Goal: Task Accomplishment & Management: Manage account settings

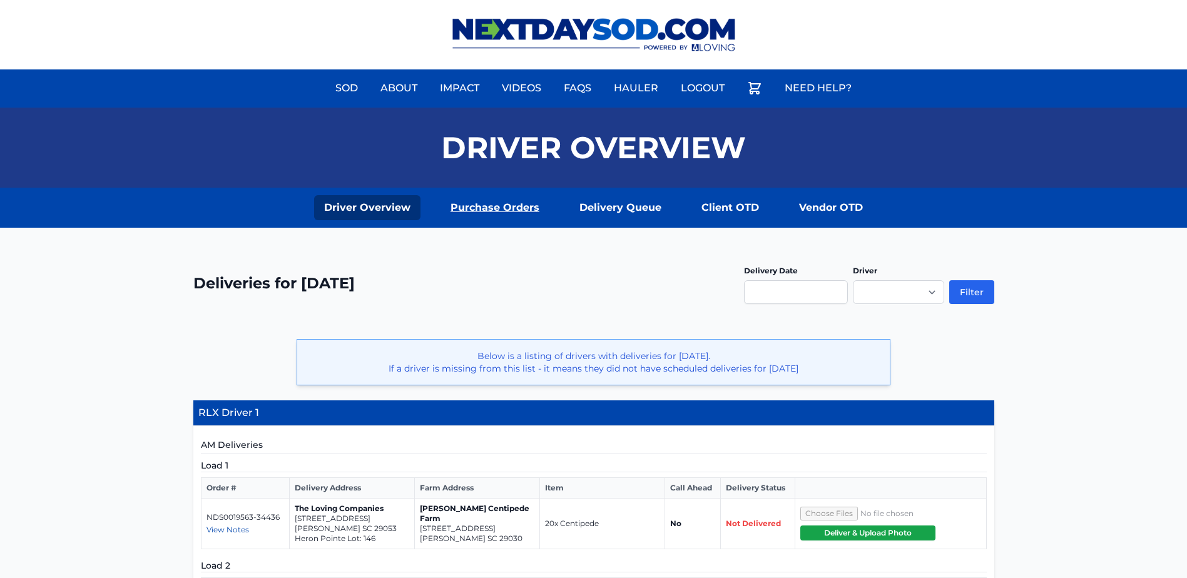
click at [477, 213] on link "Purchase Orders" at bounding box center [495, 207] width 109 height 25
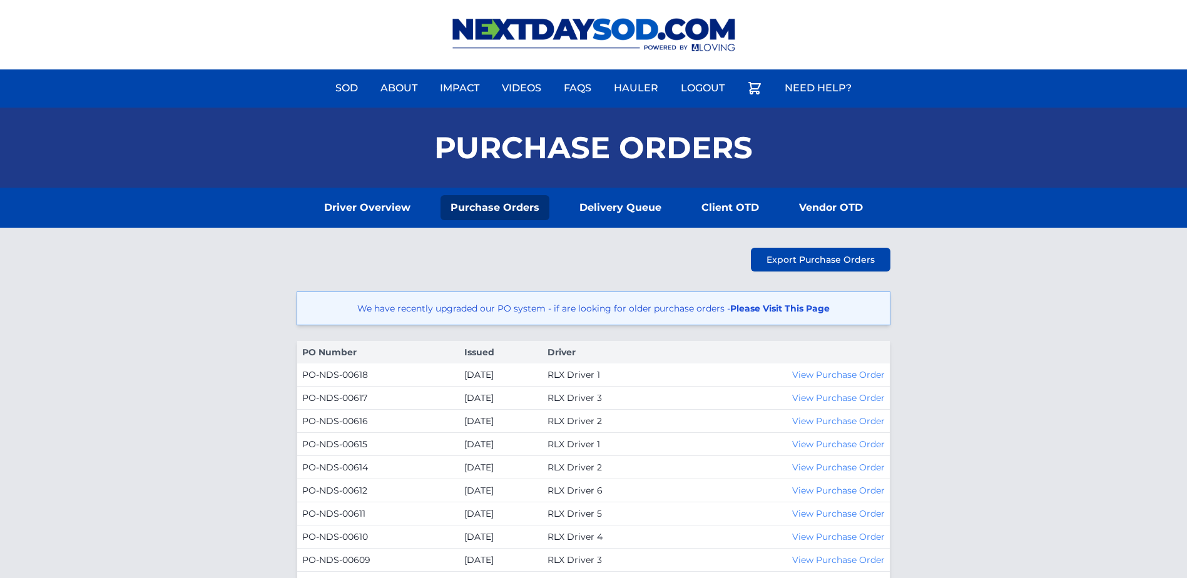
click at [758, 311] on link "Please Visit This Page" at bounding box center [780, 308] width 100 height 11
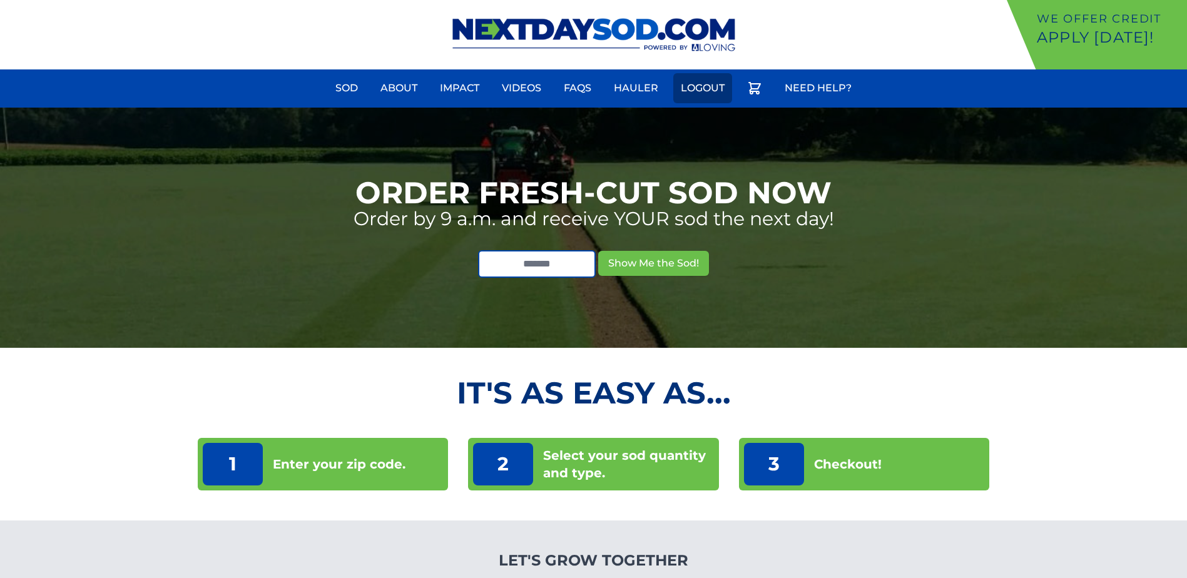
click at [690, 93] on link "Logout" at bounding box center [702, 88] width 59 height 30
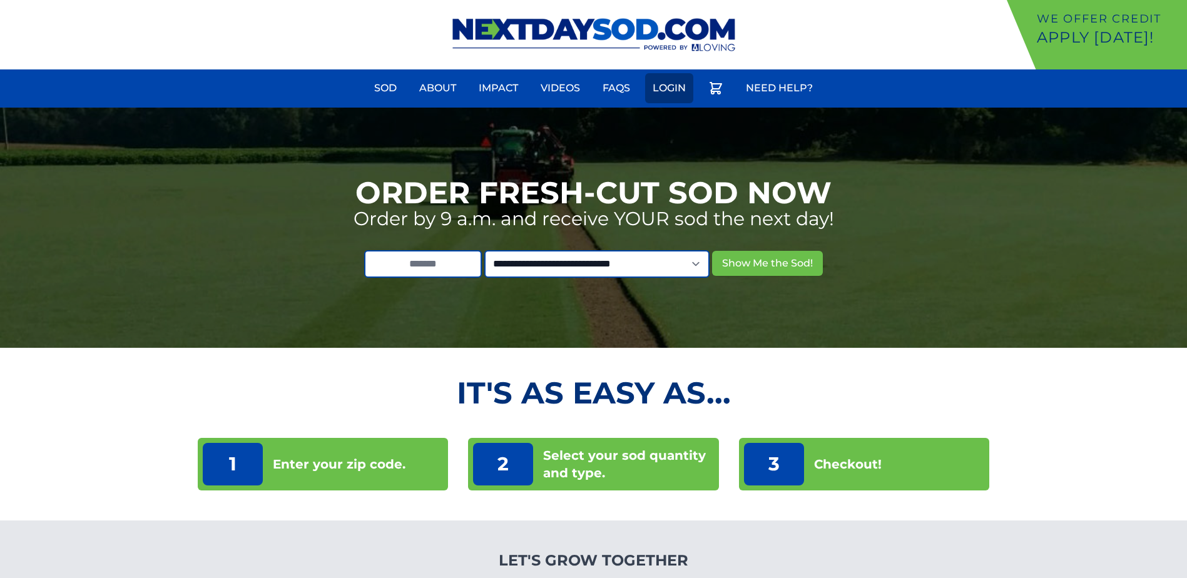
click at [668, 83] on link "Login" at bounding box center [669, 88] width 48 height 30
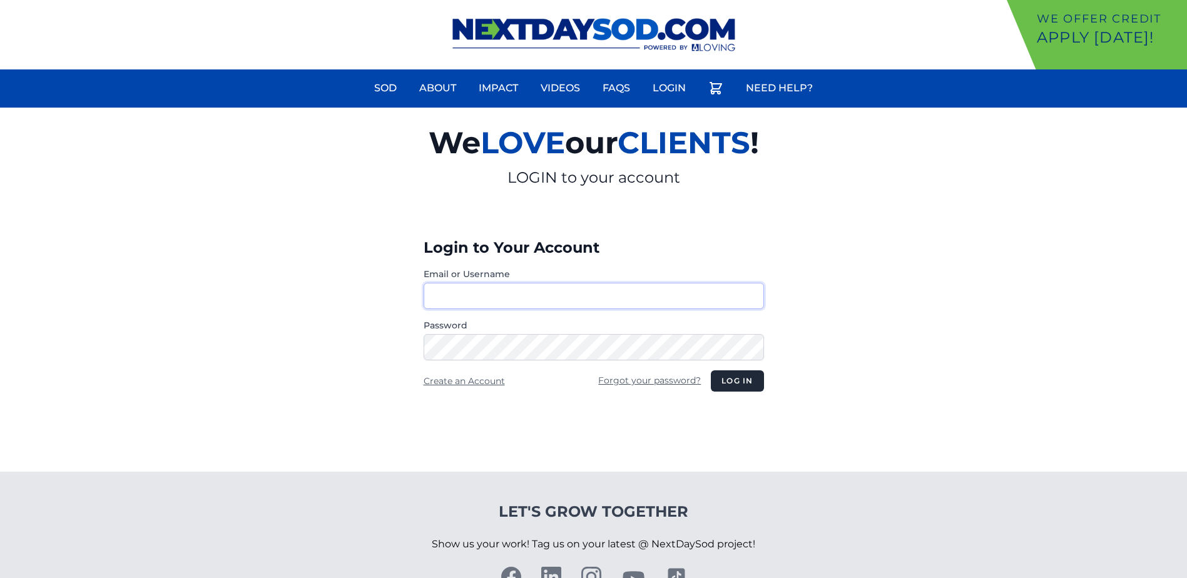
type input "********"
click at [14, 326] on section "We LOVE our CLIENTS ! LOGIN to your account Login to Your Account Email or User…" at bounding box center [593, 290] width 1187 height 364
click at [711, 370] on button "Log in" at bounding box center [737, 380] width 53 height 21
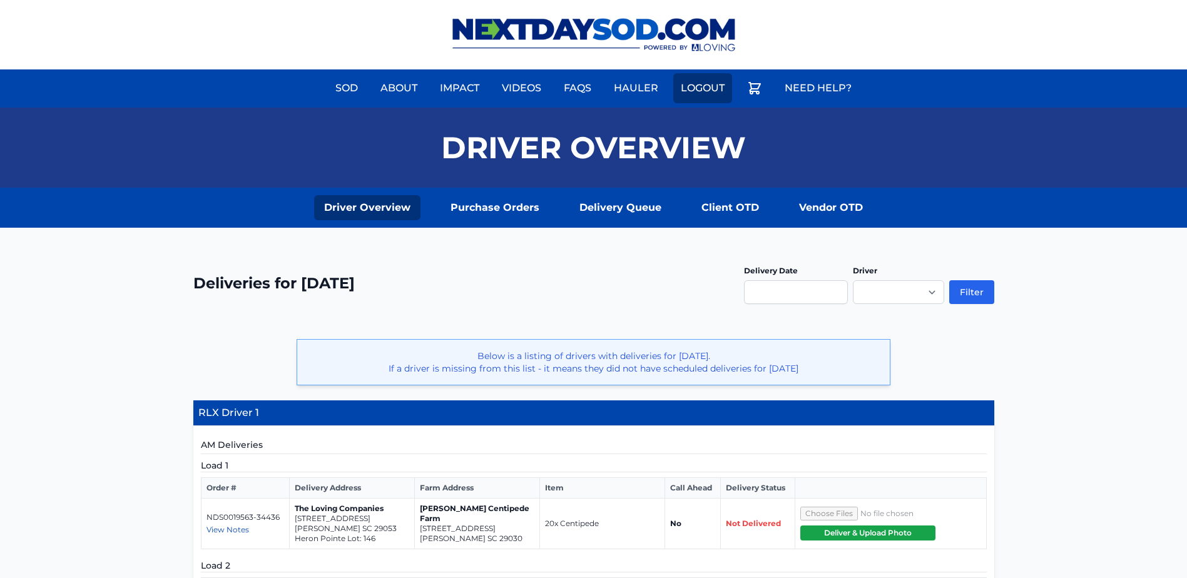
click at [697, 96] on link "Logout" at bounding box center [702, 88] width 59 height 30
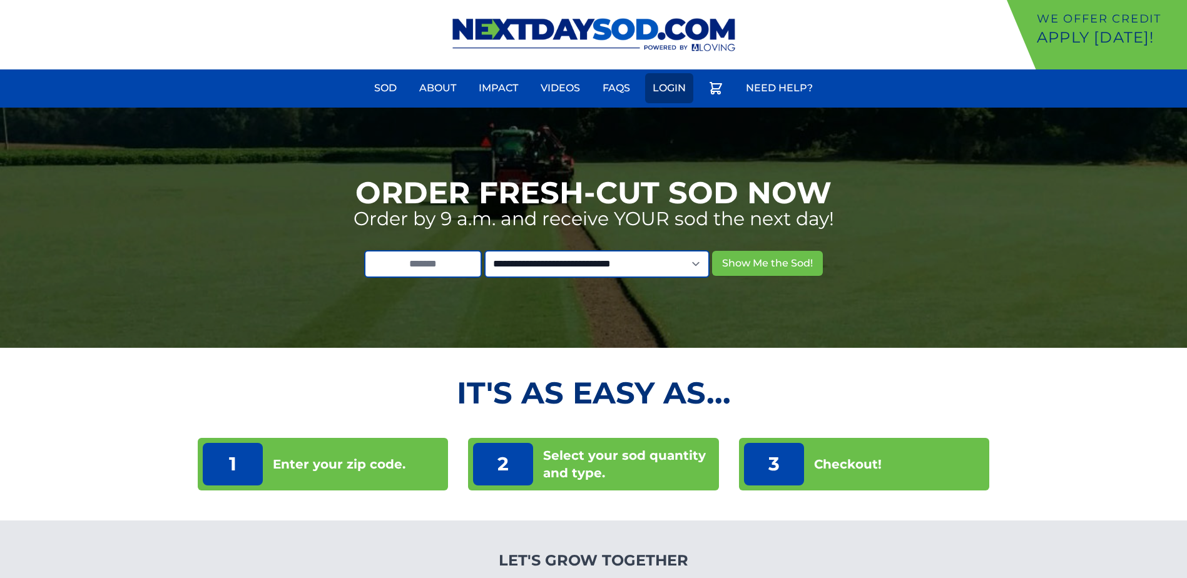
click at [688, 96] on link "Login" at bounding box center [669, 88] width 48 height 30
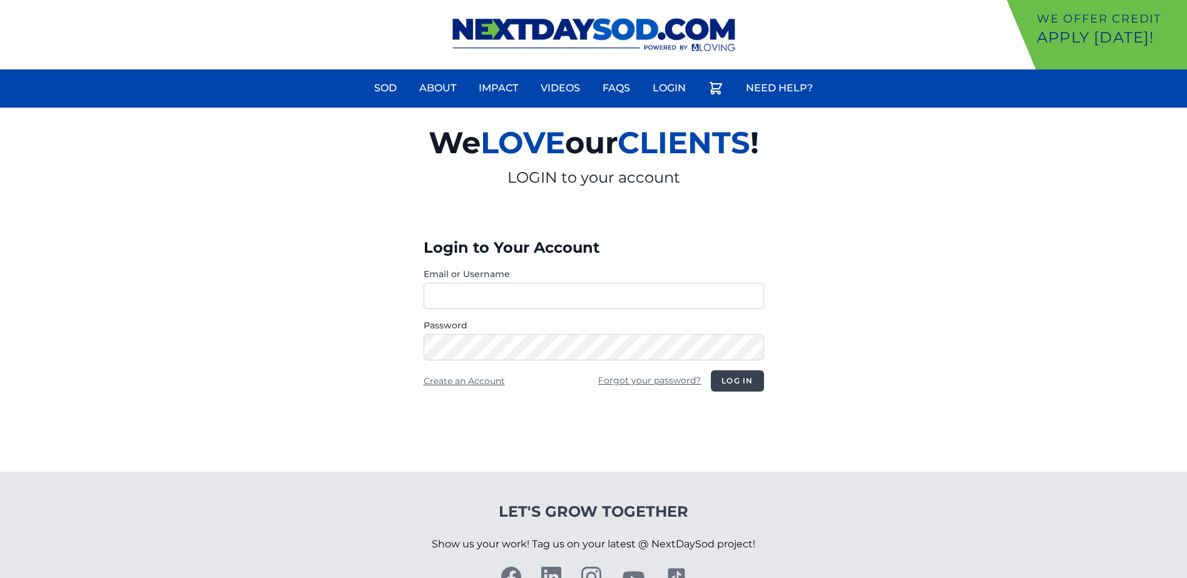
type input "********"
click at [727, 380] on button "Log in" at bounding box center [737, 380] width 53 height 21
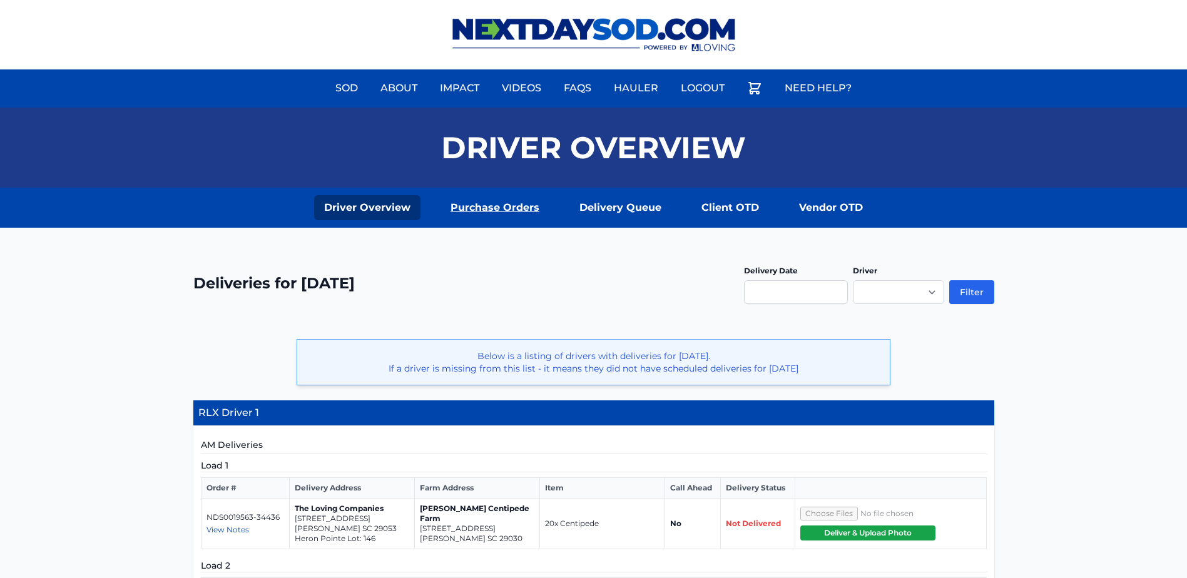
click at [471, 208] on link "Purchase Orders" at bounding box center [495, 207] width 109 height 25
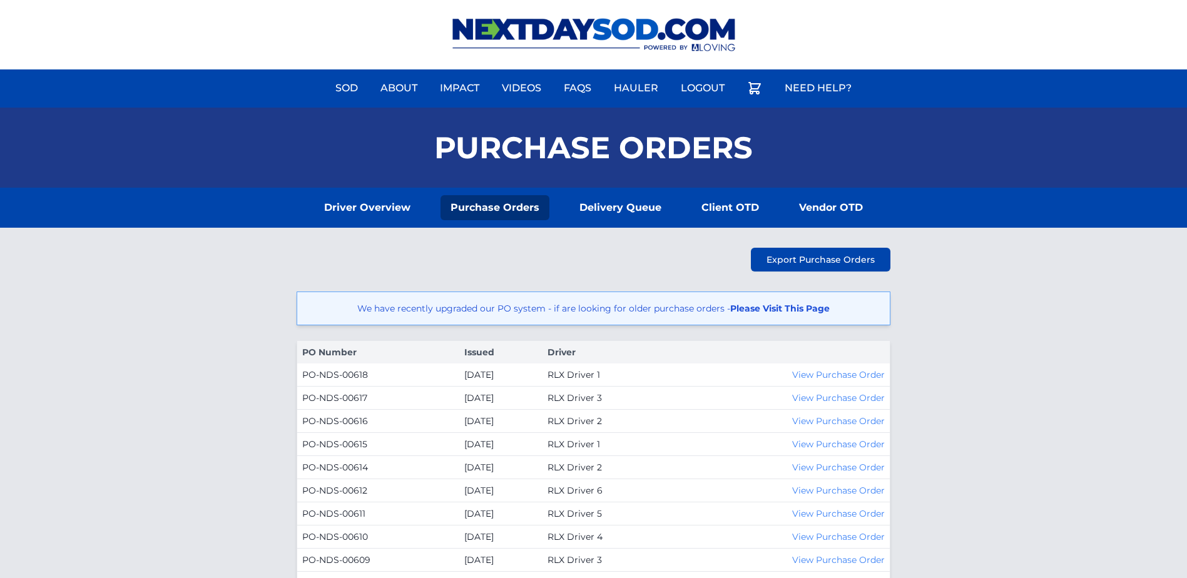
click at [760, 314] on link "Please Visit This Page" at bounding box center [780, 308] width 100 height 11
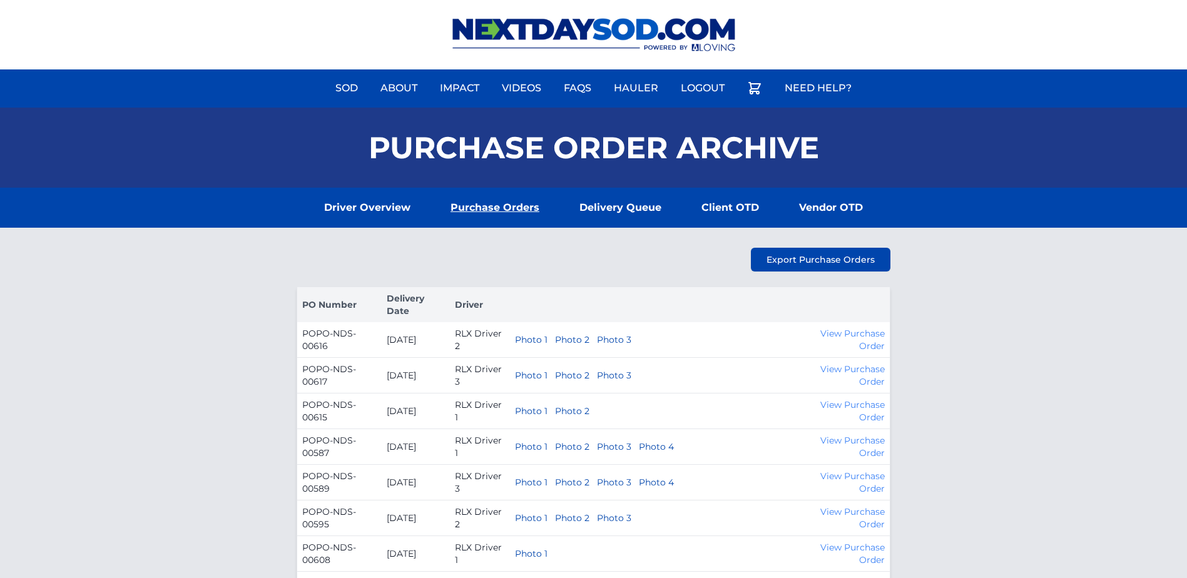
click at [484, 200] on link "Purchase Orders" at bounding box center [495, 207] width 109 height 25
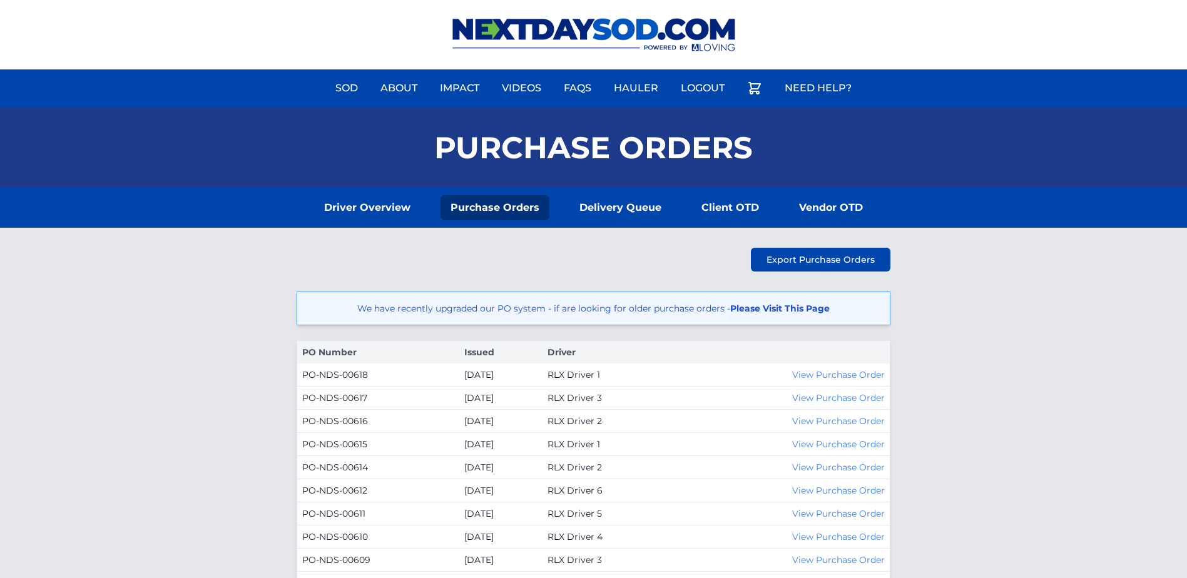
click at [817, 310] on link "Please Visit This Page" at bounding box center [780, 308] width 100 height 11
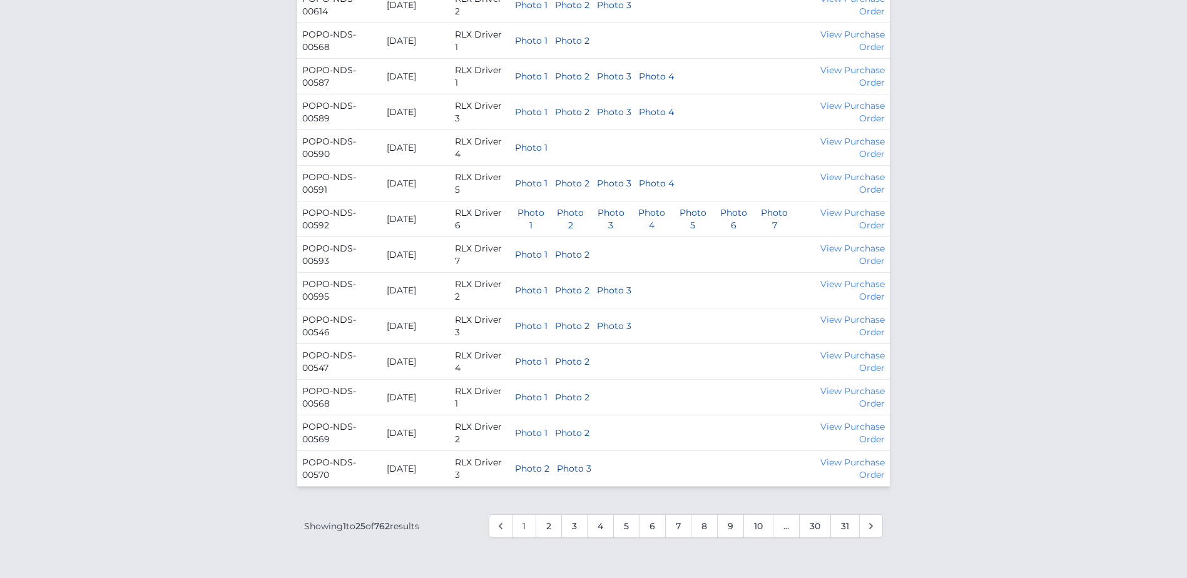
scroll to position [800, 0]
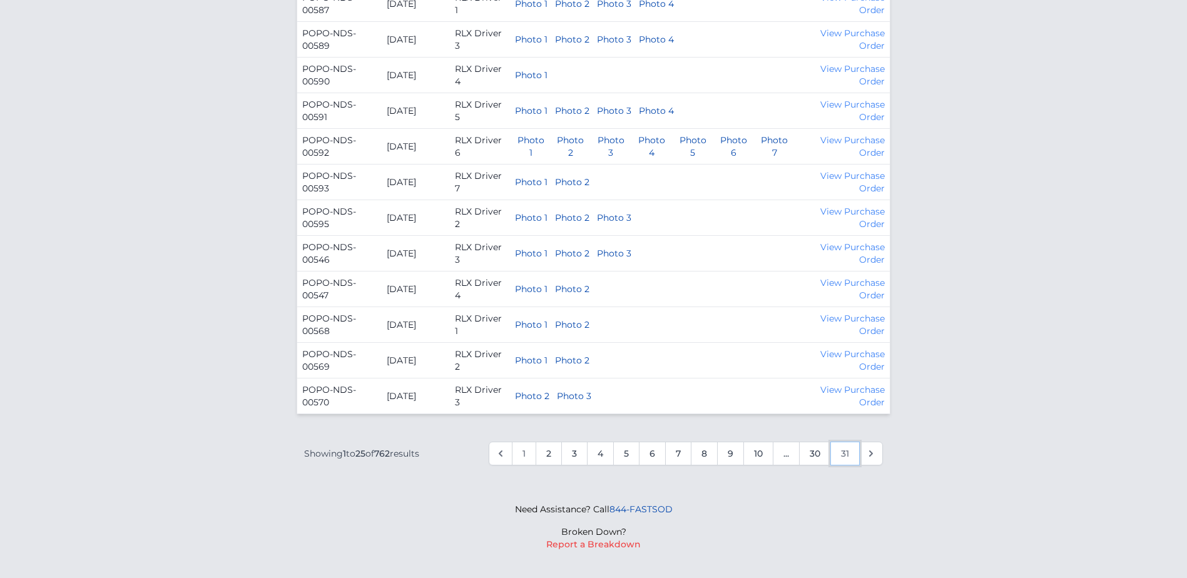
click at [840, 443] on link "31" at bounding box center [844, 454] width 29 height 24
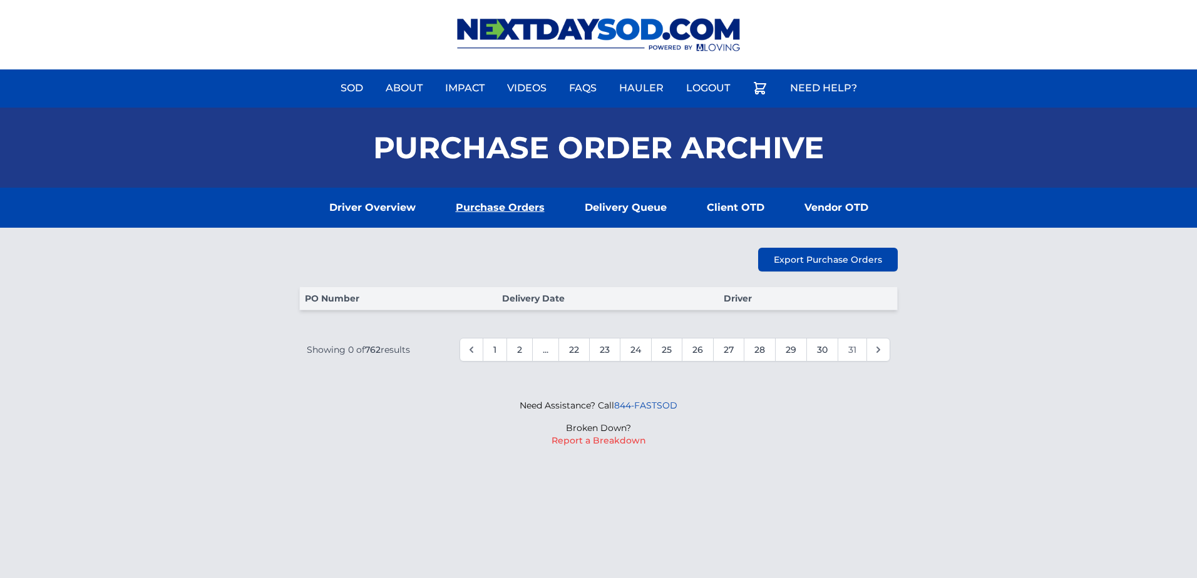
click at [509, 202] on link "Purchase Orders" at bounding box center [500, 207] width 109 height 25
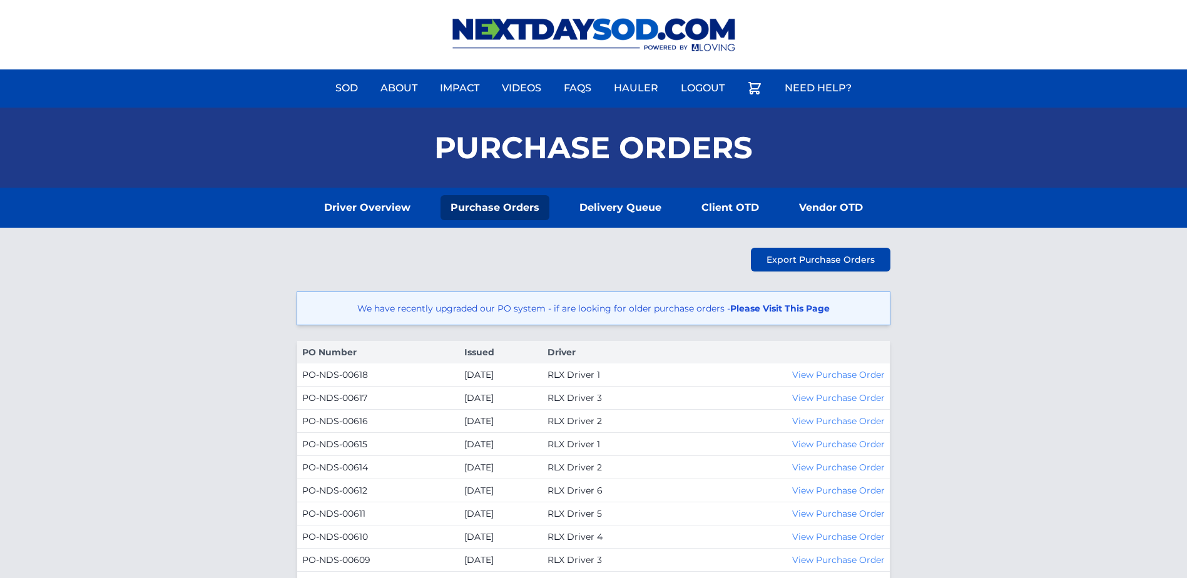
click at [765, 311] on link "Please Visit This Page" at bounding box center [780, 308] width 100 height 11
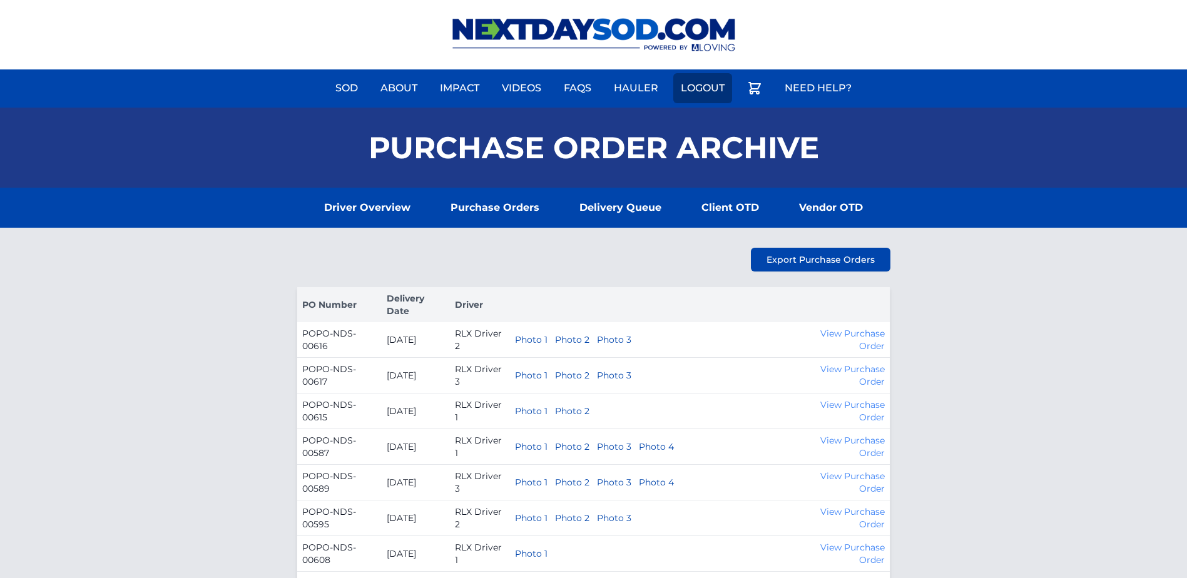
click at [707, 88] on link "Logout" at bounding box center [702, 88] width 59 height 30
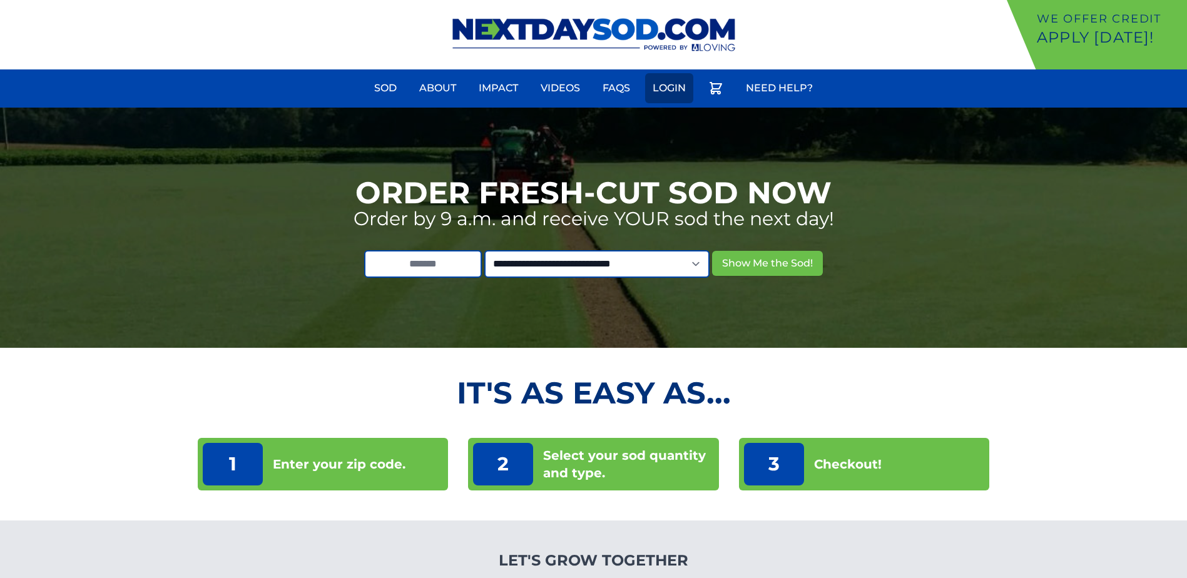
click at [677, 81] on link "Login" at bounding box center [669, 88] width 48 height 30
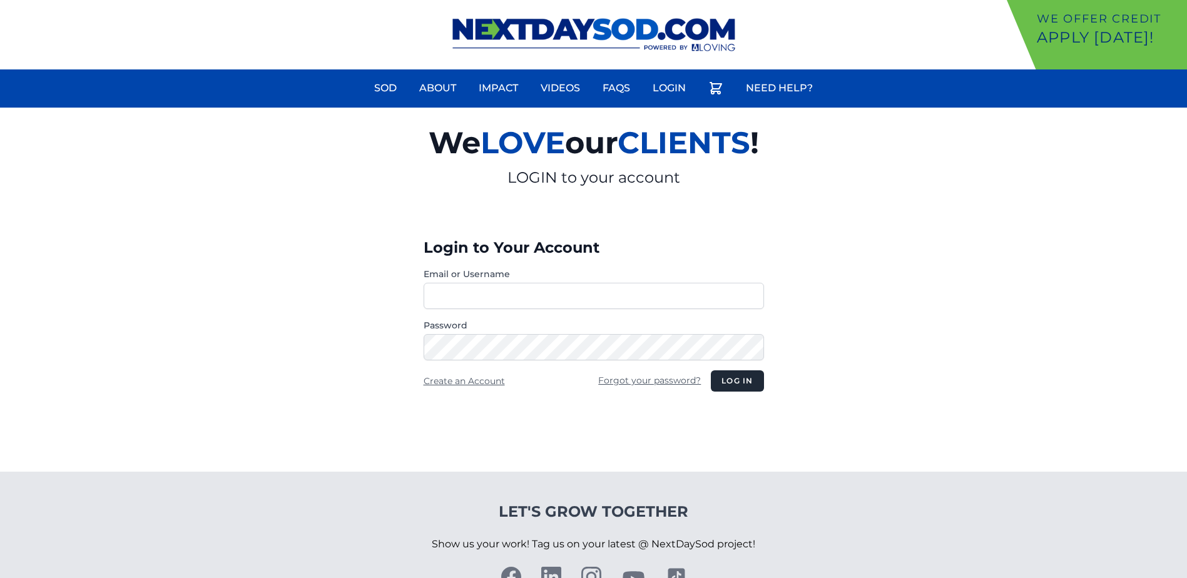
type input "********"
drag, startPoint x: 604, startPoint y: 300, endPoint x: 327, endPoint y: 286, distance: 277.0
click at [319, 285] on section "We LOVE our CLIENTS ! LOGIN to your account Login to Your Account Email or User…" at bounding box center [593, 290] width 1187 height 364
click at [931, 312] on section "We LOVE our CLIENTS ! LOGIN to your account Login to Your Account Email or User…" at bounding box center [593, 290] width 1187 height 364
click at [742, 384] on button "Log in" at bounding box center [737, 380] width 53 height 21
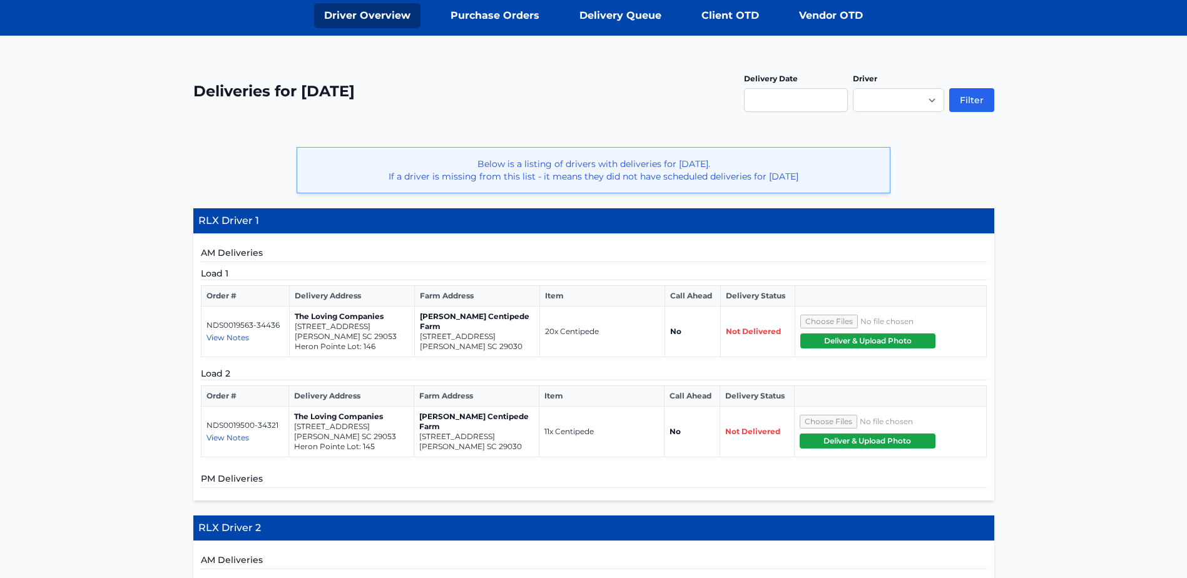
scroll to position [63, 0]
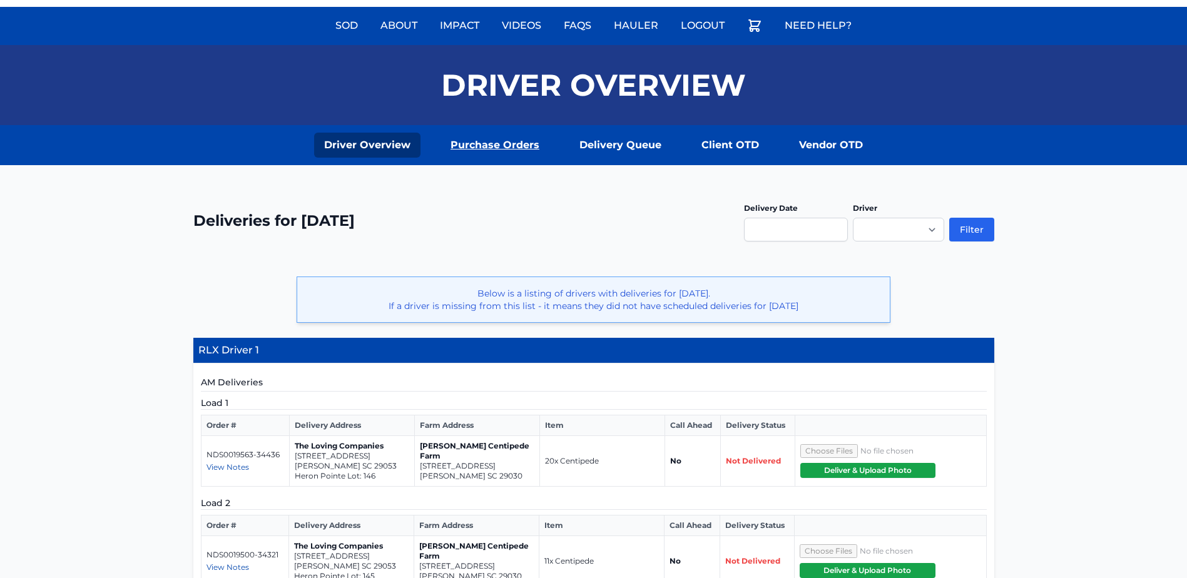
click at [503, 143] on link "Purchase Orders" at bounding box center [495, 145] width 109 height 25
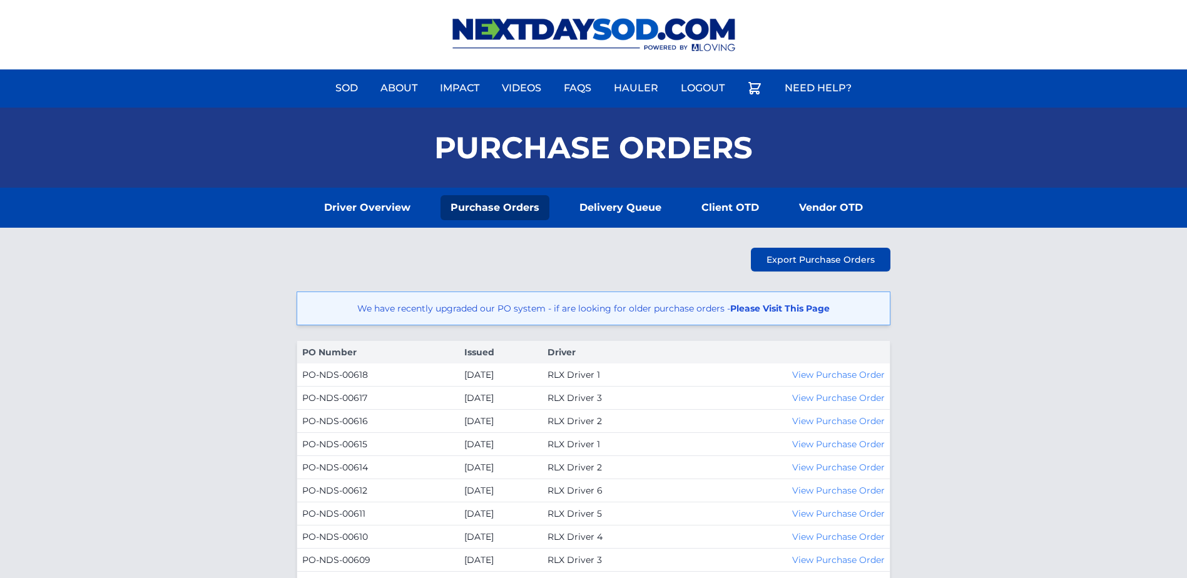
drag, startPoint x: 1018, startPoint y: 323, endPoint x: 950, endPoint y: -53, distance: 382.2
click at [749, 310] on link "Please Visit This Page" at bounding box center [780, 308] width 100 height 11
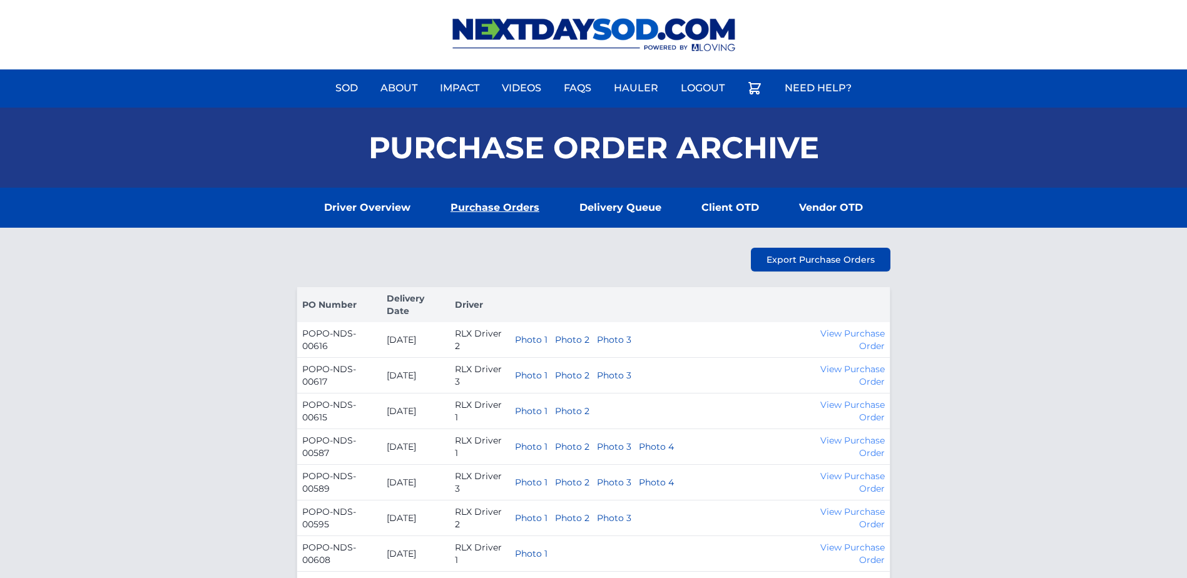
click at [489, 209] on link "Purchase Orders" at bounding box center [495, 207] width 109 height 25
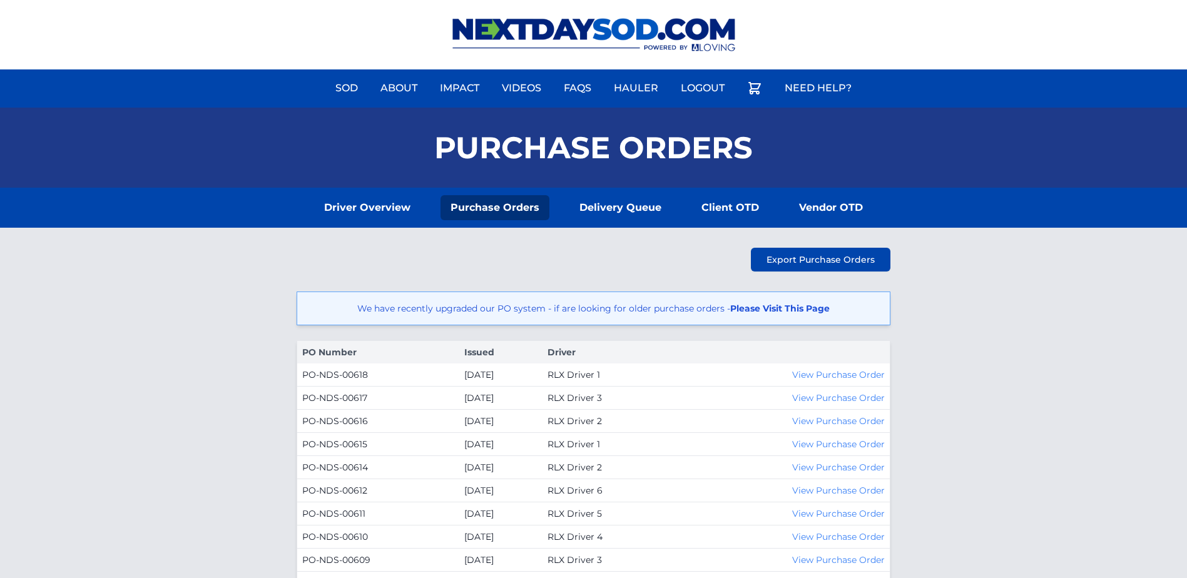
drag, startPoint x: 518, startPoint y: 79, endPoint x: 495, endPoint y: -65, distance: 146.4
click at [754, 305] on link "Please Visit This Page" at bounding box center [780, 308] width 100 height 11
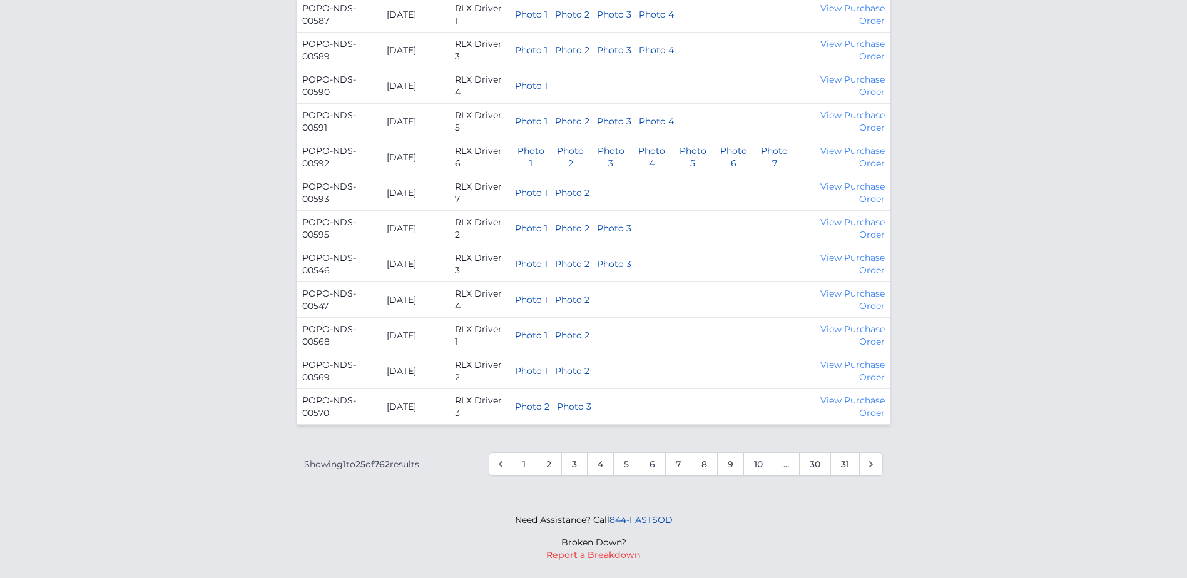
scroll to position [800, 0]
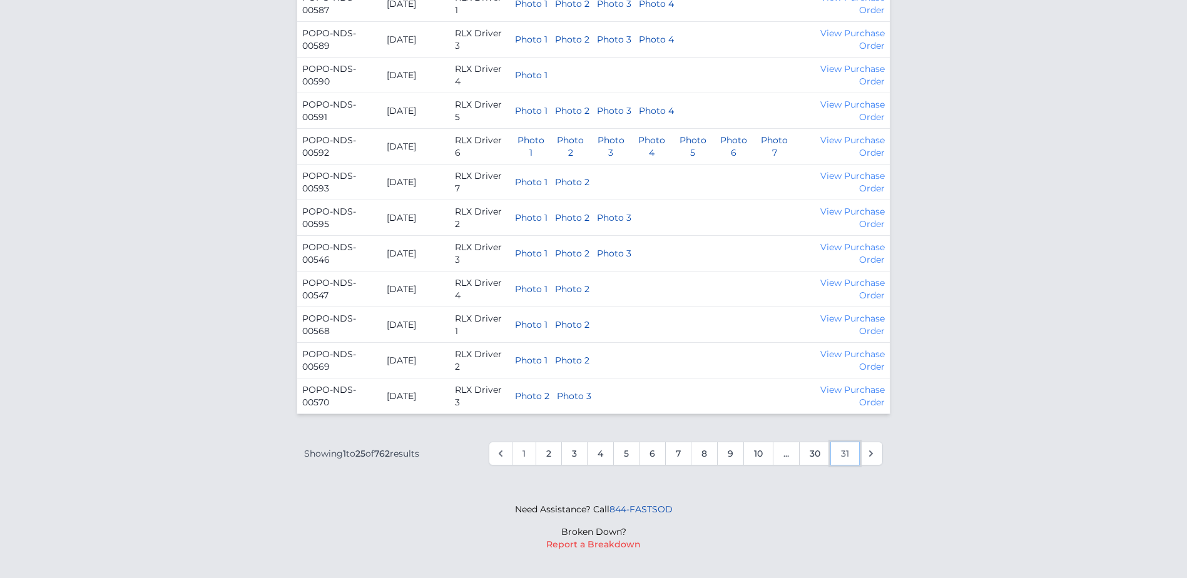
click at [841, 442] on link "31" at bounding box center [844, 454] width 29 height 24
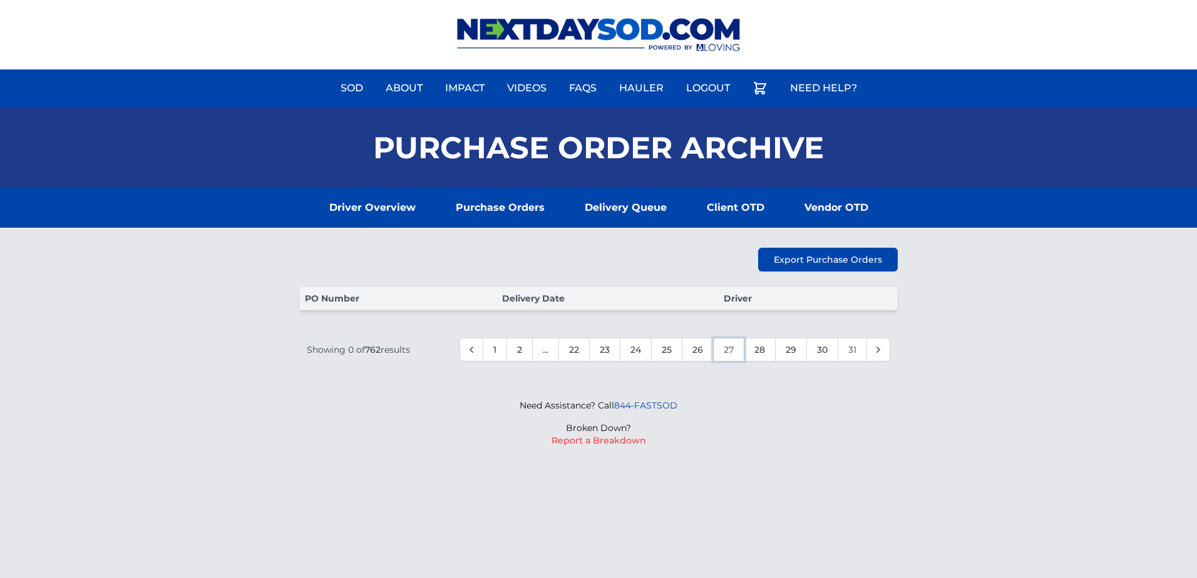
click at [715, 343] on link "27" at bounding box center [728, 350] width 31 height 24
click at [654, 349] on link "25" at bounding box center [666, 350] width 31 height 24
click at [573, 350] on link "22" at bounding box center [573, 350] width 31 height 24
click at [554, 349] on span "..." at bounding box center [554, 350] width 27 height 24
click at [534, 350] on link "2" at bounding box center [528, 350] width 26 height 24
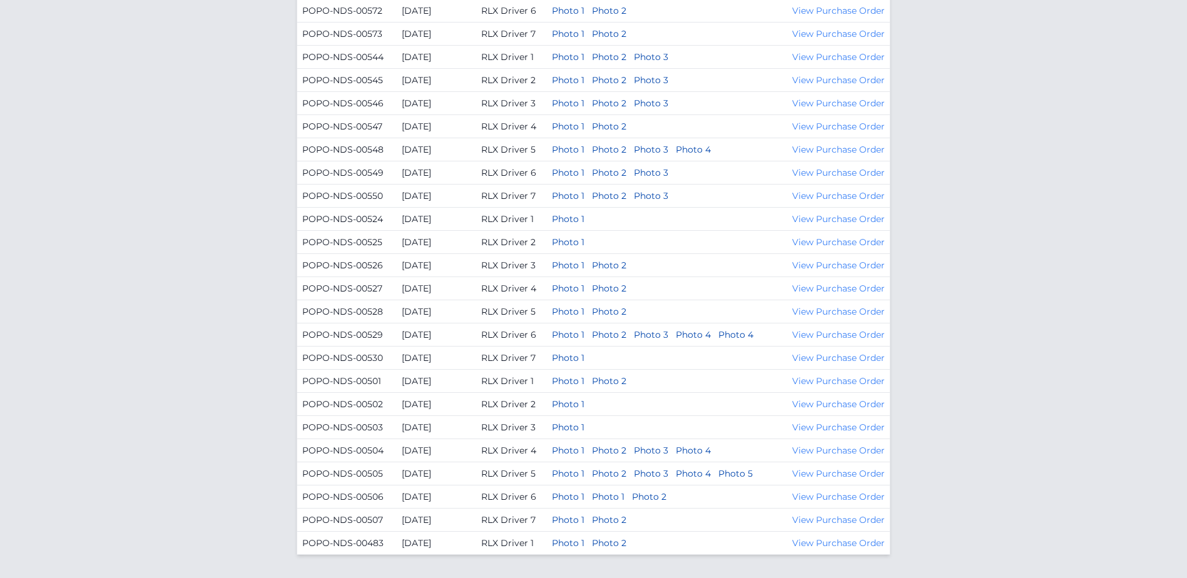
scroll to position [487, 0]
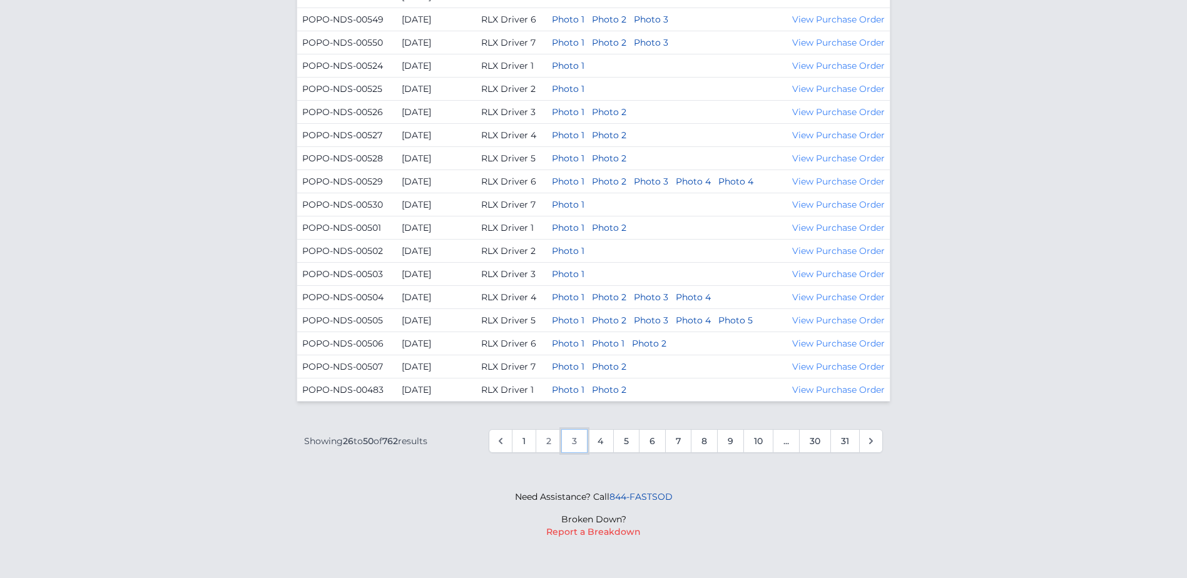
click at [569, 439] on link "3" at bounding box center [574, 441] width 26 height 24
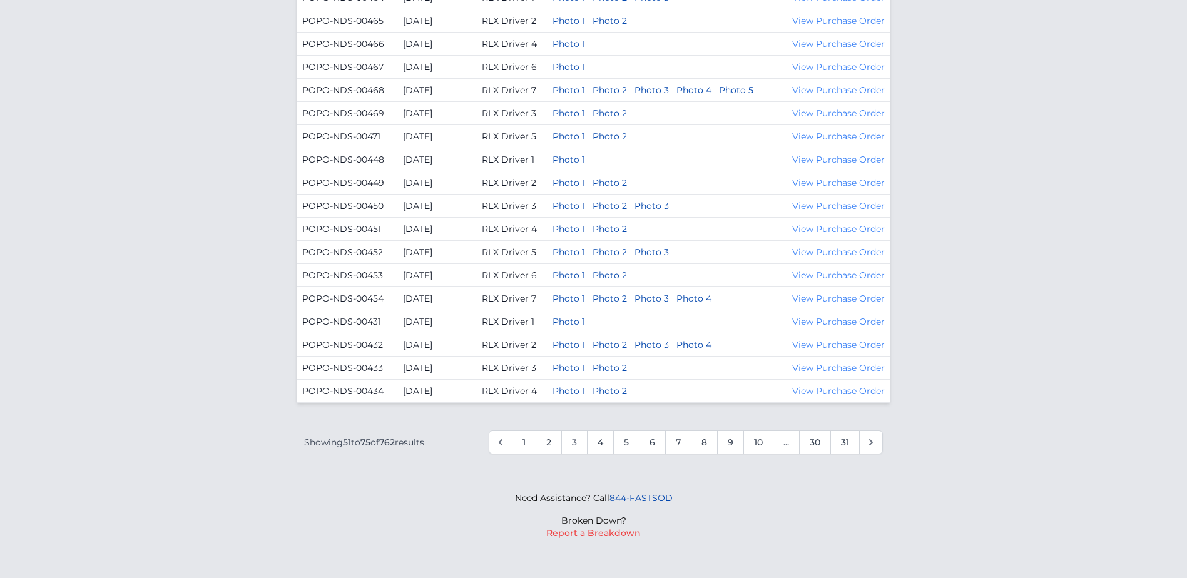
scroll to position [487, 0]
click at [603, 445] on link "4" at bounding box center [600, 441] width 27 height 24
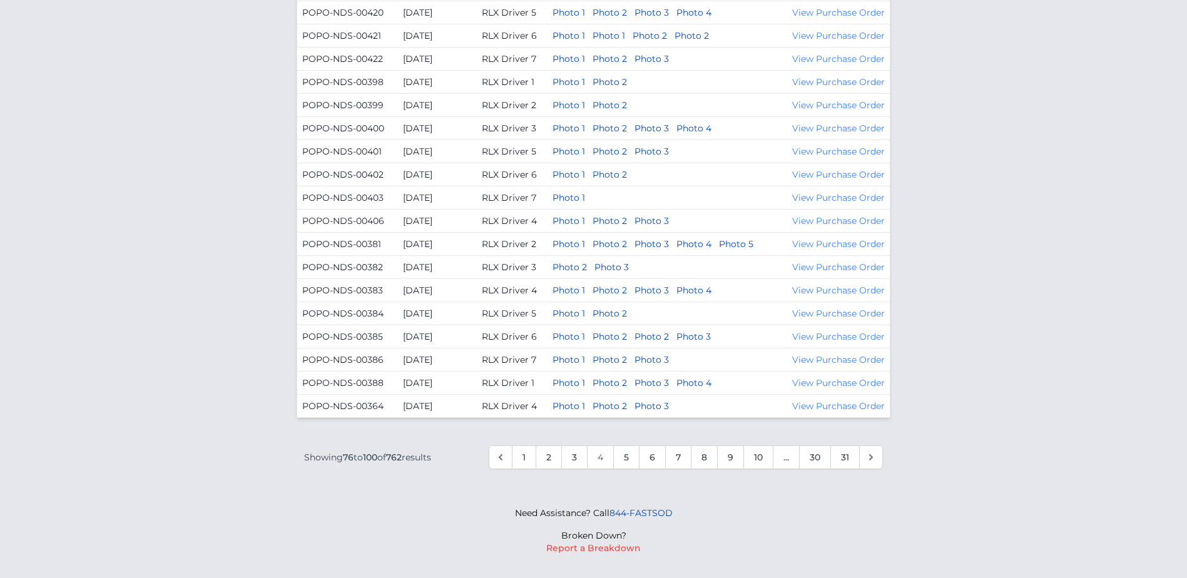
scroll to position [487, 0]
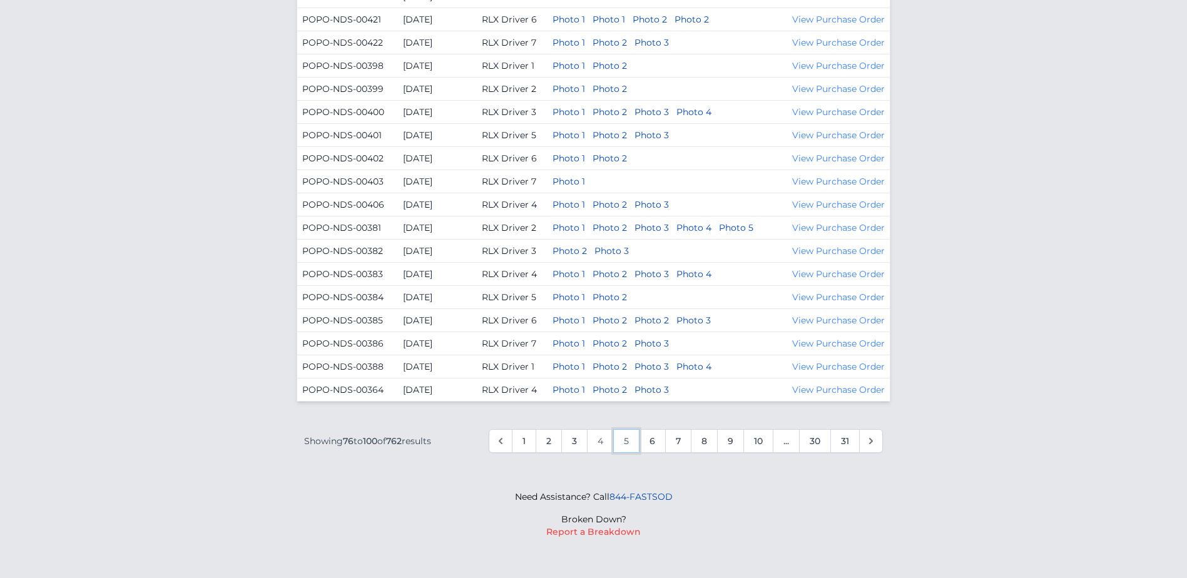
click at [627, 436] on link "5" at bounding box center [626, 441] width 26 height 24
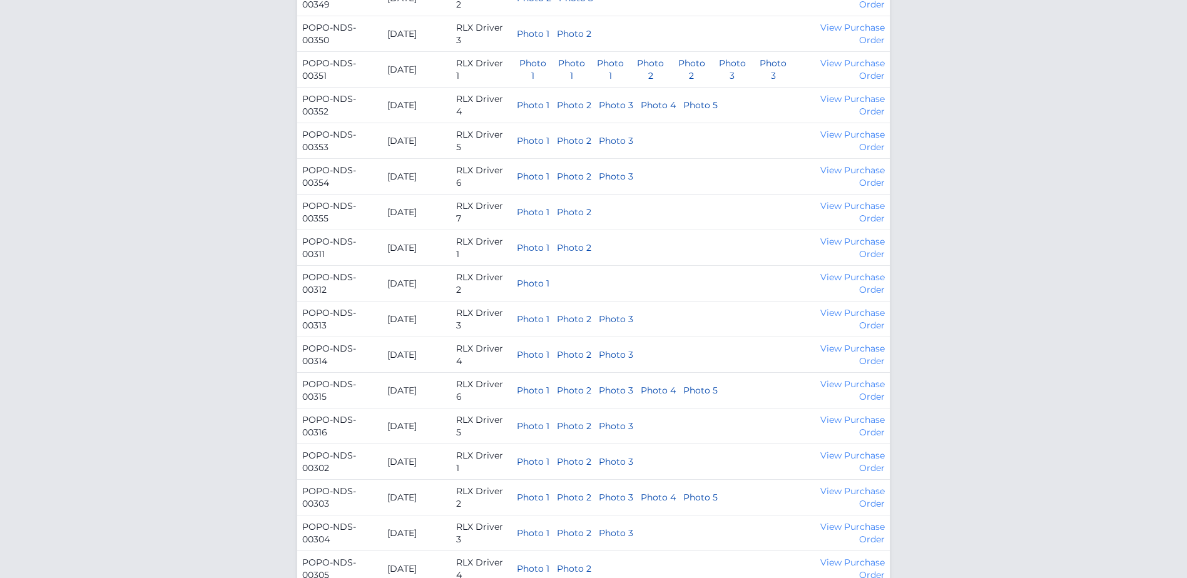
scroll to position [800, 0]
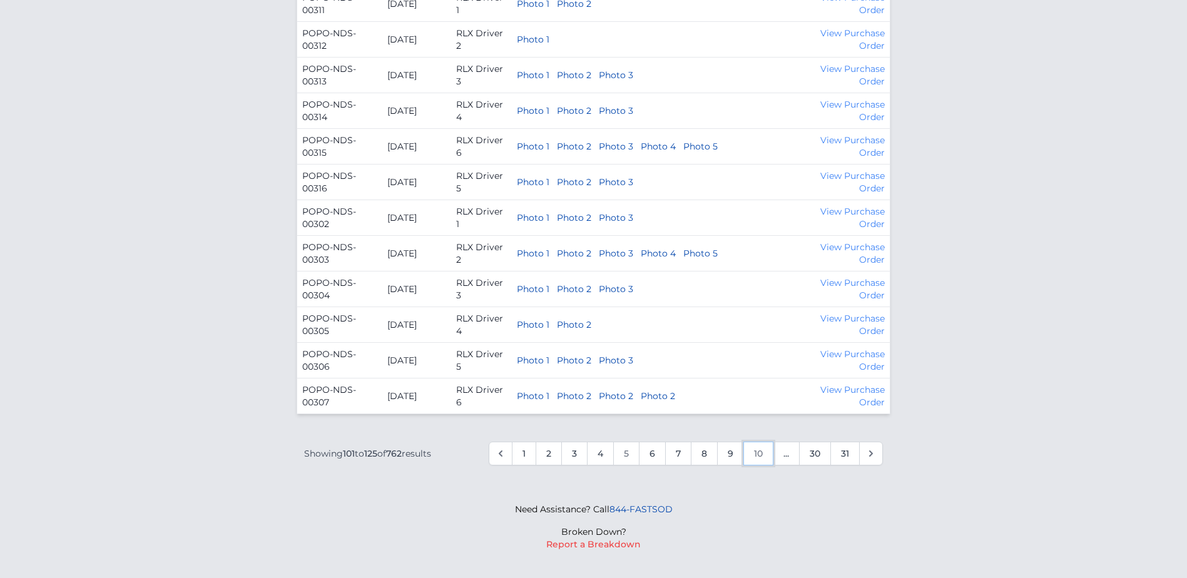
click at [760, 442] on link "10" at bounding box center [758, 454] width 30 height 24
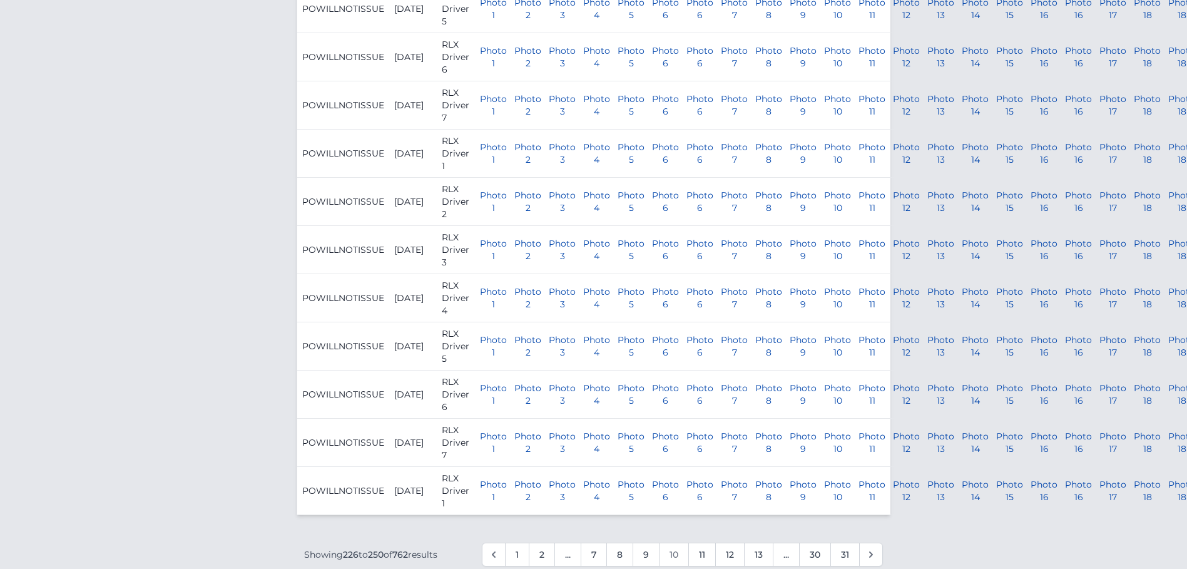
scroll to position [1135, 0]
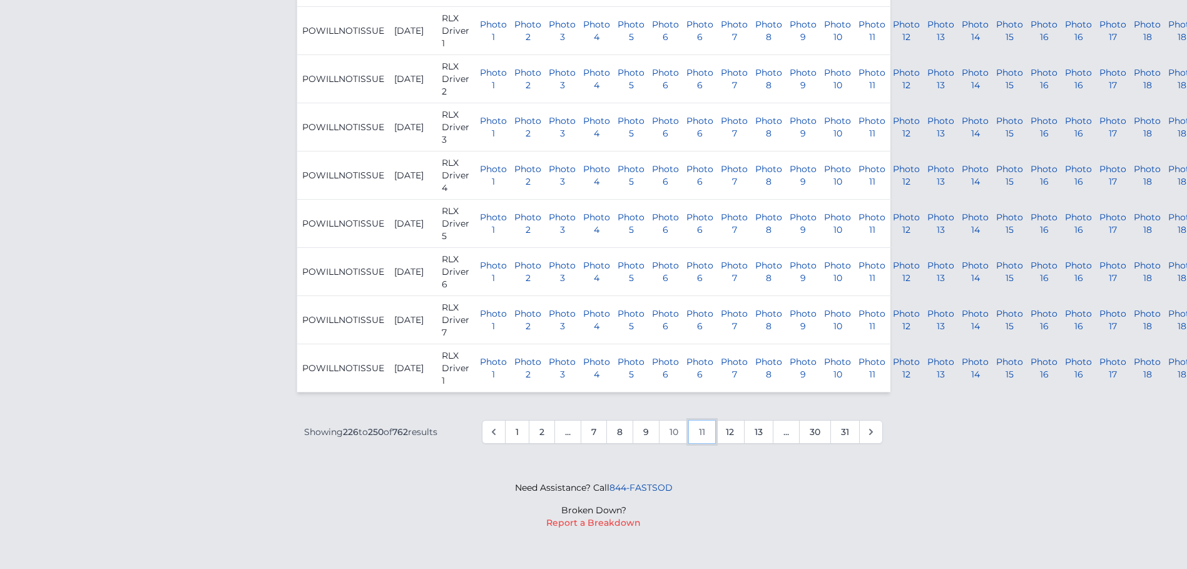
click at [699, 431] on link "11" at bounding box center [702, 432] width 28 height 24
click at [700, 431] on link "11" at bounding box center [702, 432] width 28 height 24
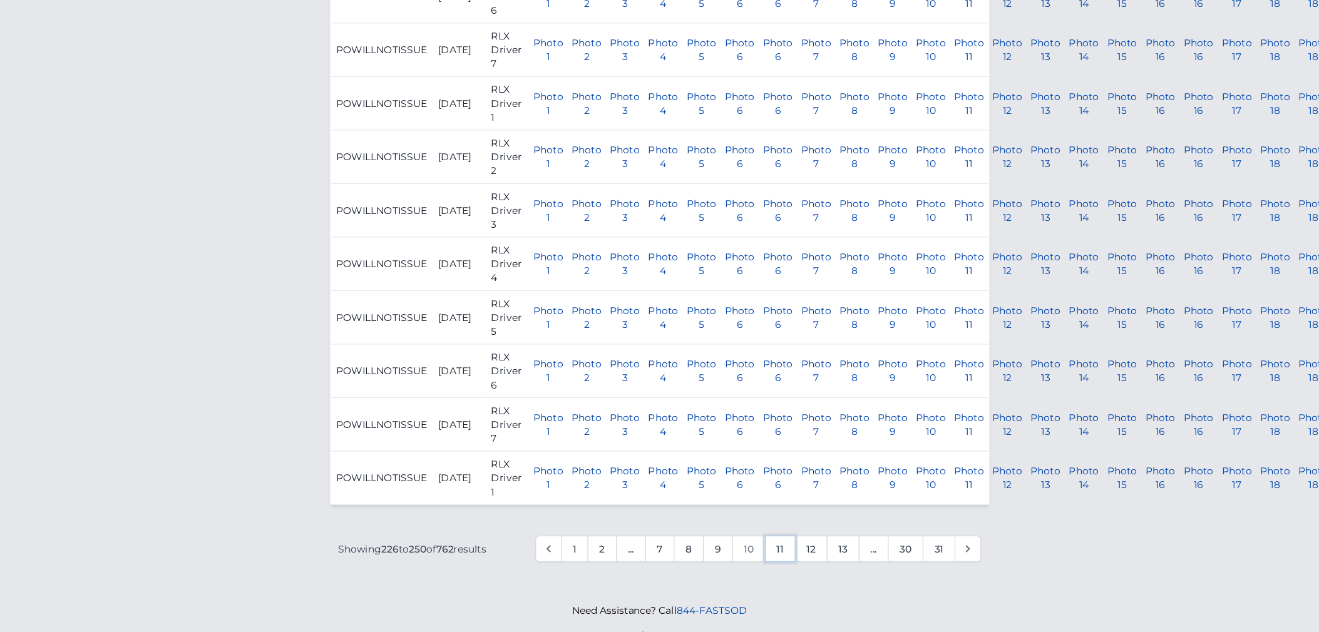
scroll to position [1072, 0]
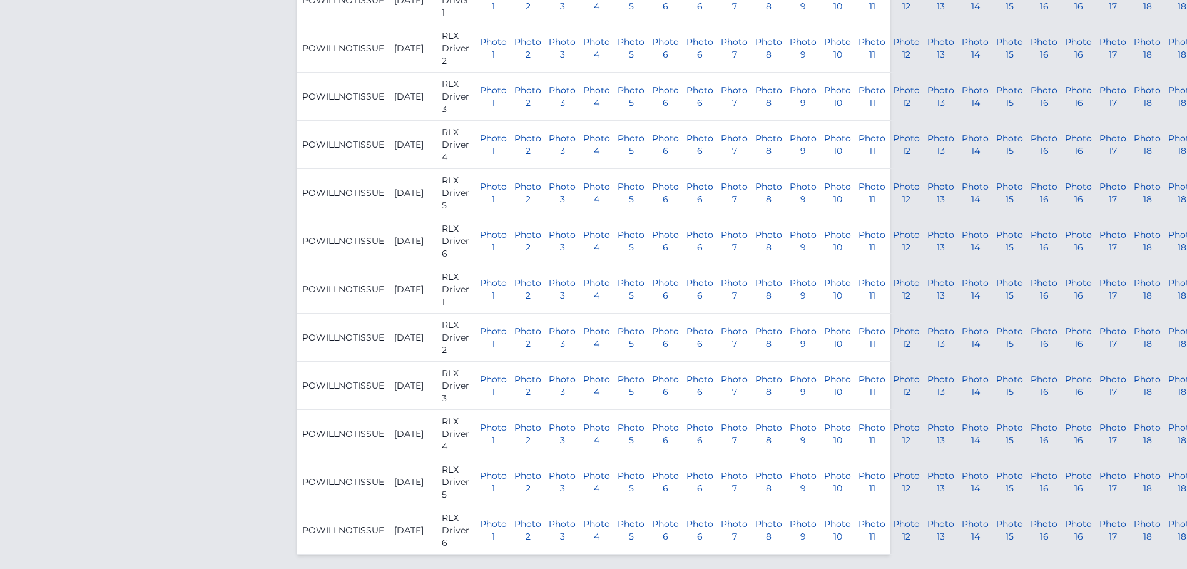
scroll to position [1135, 0]
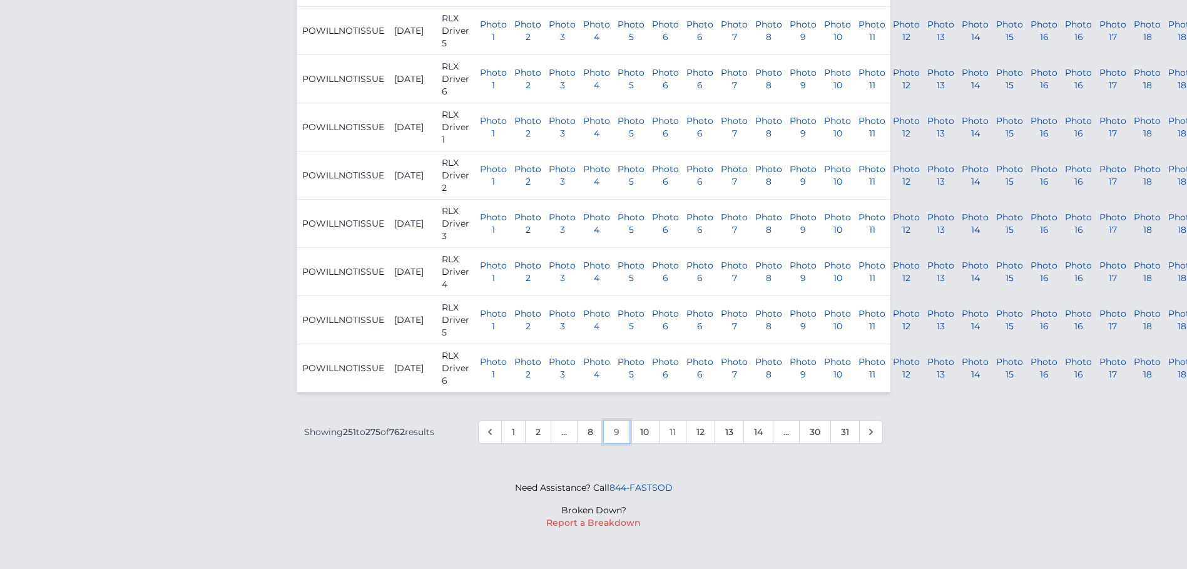
click at [608, 432] on link "9" at bounding box center [616, 432] width 27 height 24
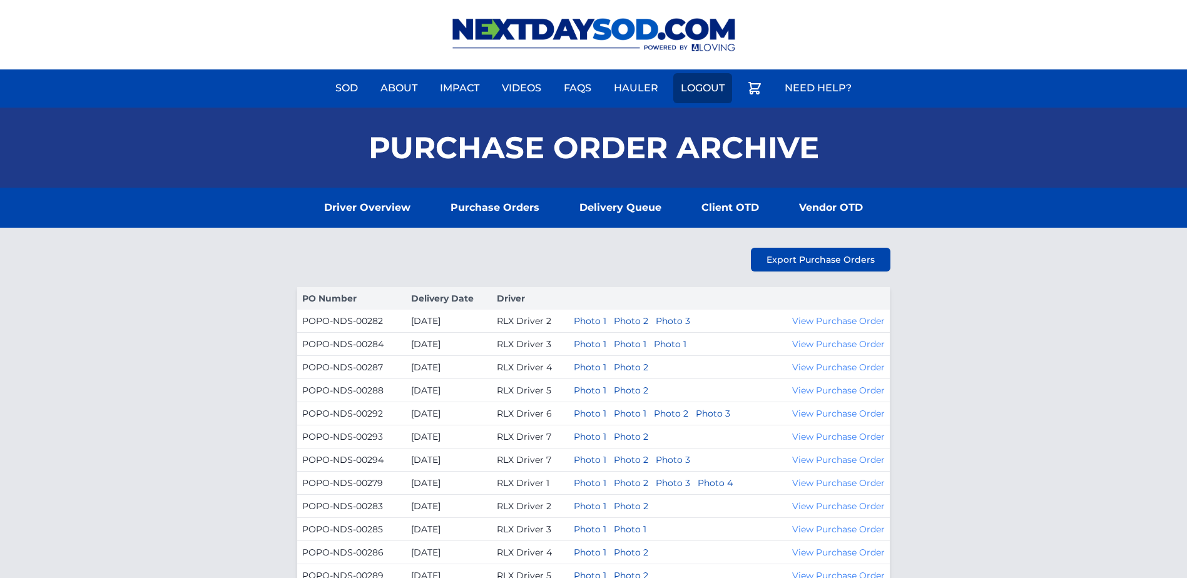
click at [723, 74] on link "Logout" at bounding box center [702, 88] width 59 height 30
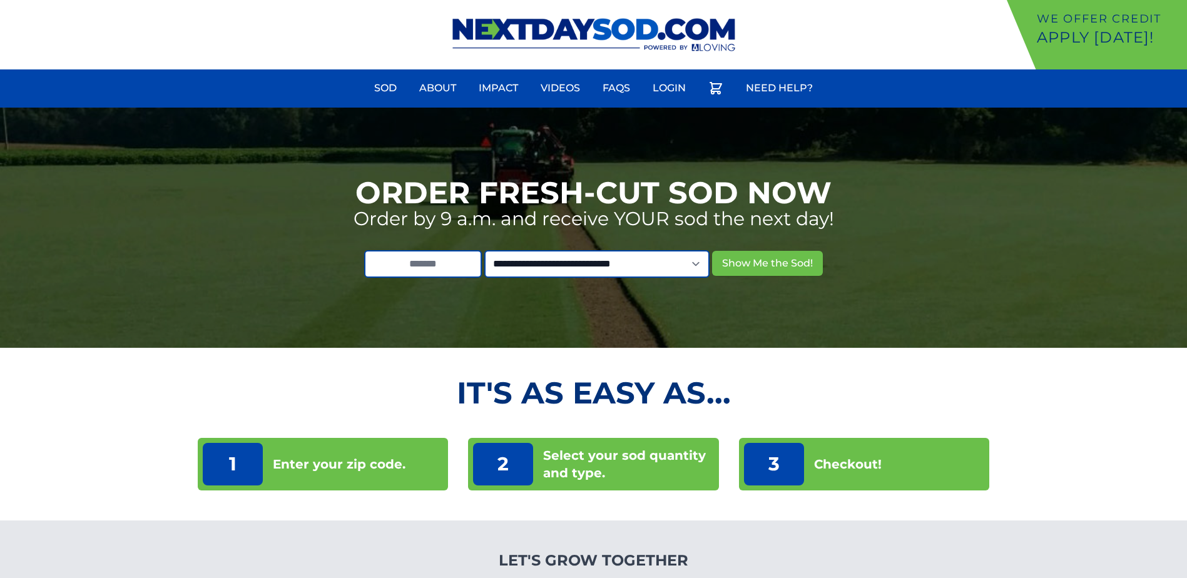
click at [654, 108] on div "**********" at bounding box center [593, 228] width 1187 height 240
click at [665, 85] on link "Login" at bounding box center [669, 88] width 48 height 30
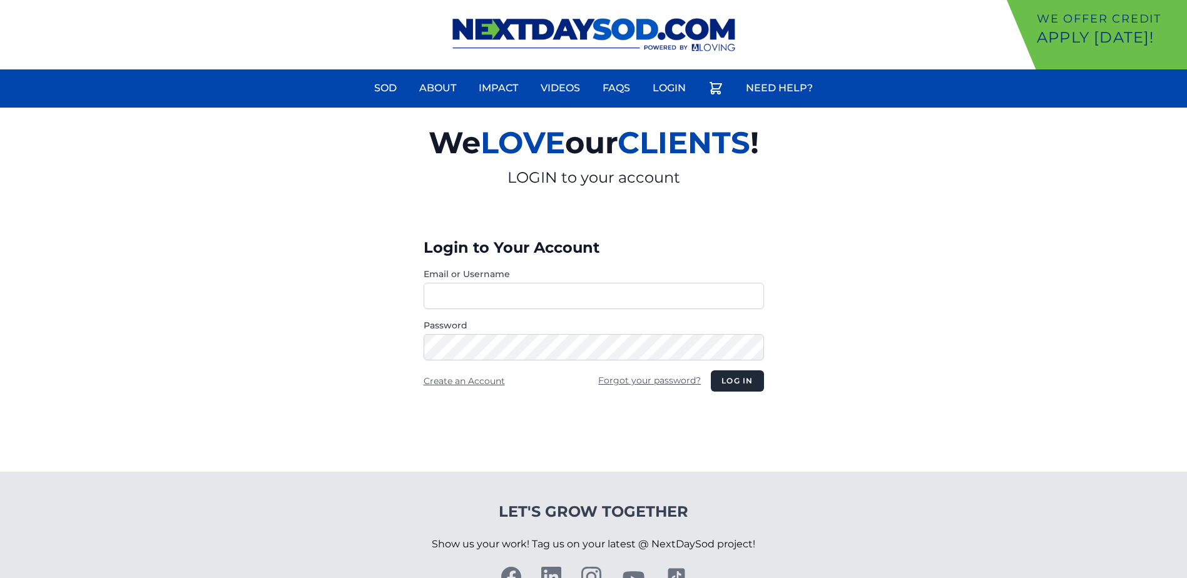
type input "********"
drag, startPoint x: 699, startPoint y: 294, endPoint x: 244, endPoint y: 305, distance: 455.1
click at [244, 305] on section "We LOVE our CLIENTS ! LOGIN to your account Login to Your Account Email or User…" at bounding box center [593, 290] width 1187 height 364
type input "**********"
click at [711, 370] on button "Log in" at bounding box center [737, 380] width 53 height 21
